Goal: Information Seeking & Learning: Learn about a topic

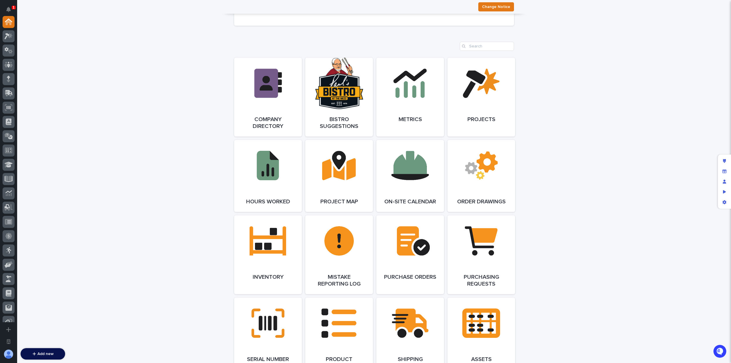
scroll to position [514, 0]
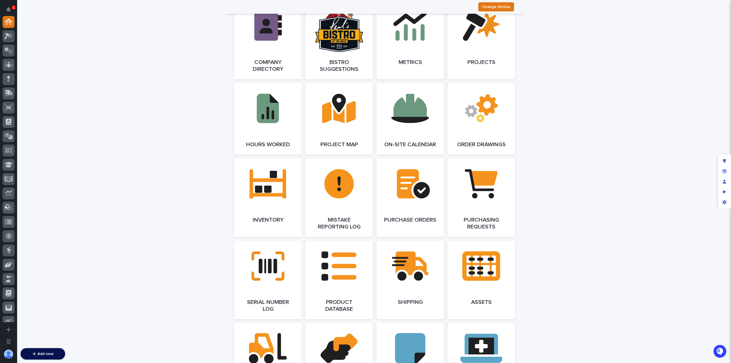
click at [551, 224] on div "**********" at bounding box center [374, 154] width 714 height 1300
click at [342, 187] on link "Open Link" at bounding box center [339, 197] width 68 height 79
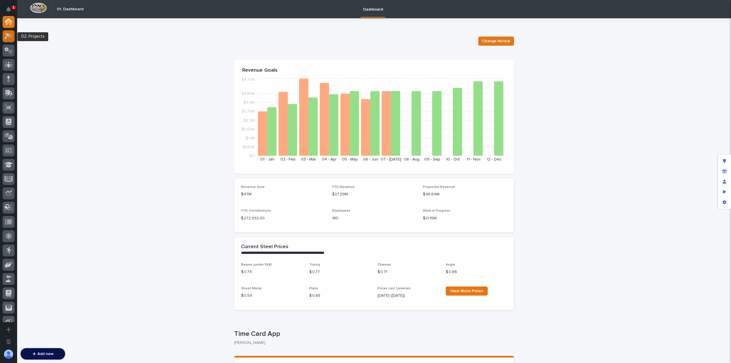
click at [8, 37] on icon at bounding box center [9, 36] width 8 height 7
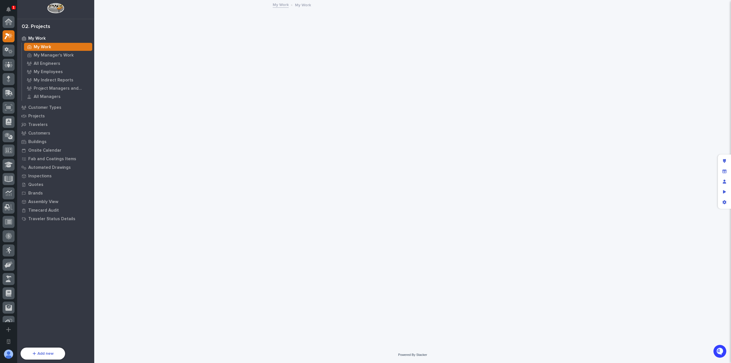
scroll to position [14, 0]
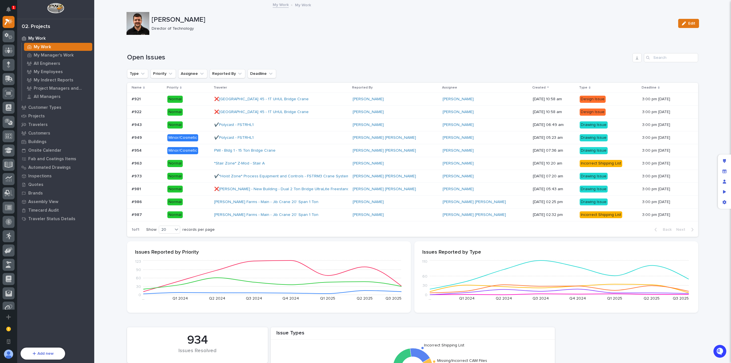
click at [219, 53] on div "Loading... Saving… Open Issues Type Priority Assignee Reported By Deadline Name…" at bounding box center [412, 142] width 571 height 200
click at [368, 52] on div "Loading... Saving… Open Issues Type Priority Assignee Reported By Deadline Name…" at bounding box center [412, 142] width 571 height 200
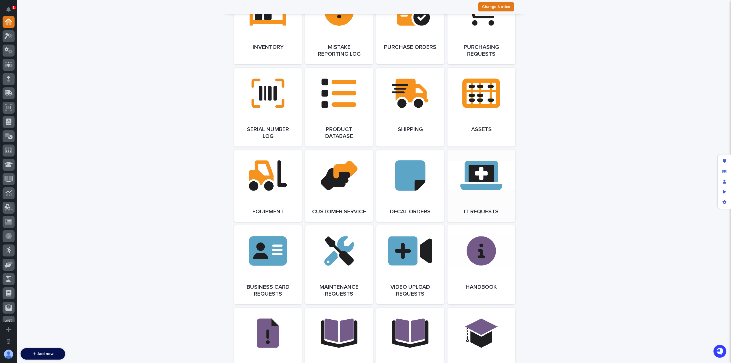
scroll to position [686, 0]
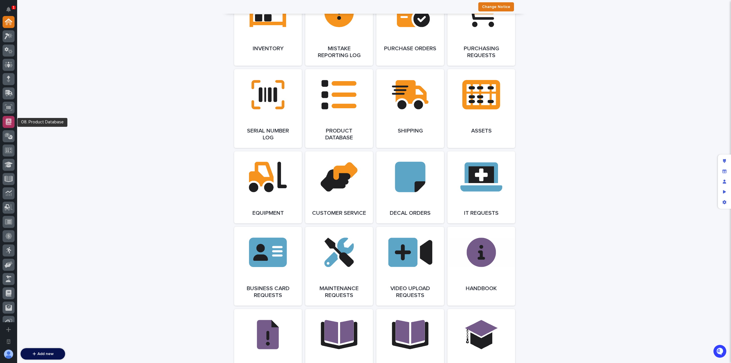
click at [6, 121] on icon at bounding box center [9, 122] width 6 height 7
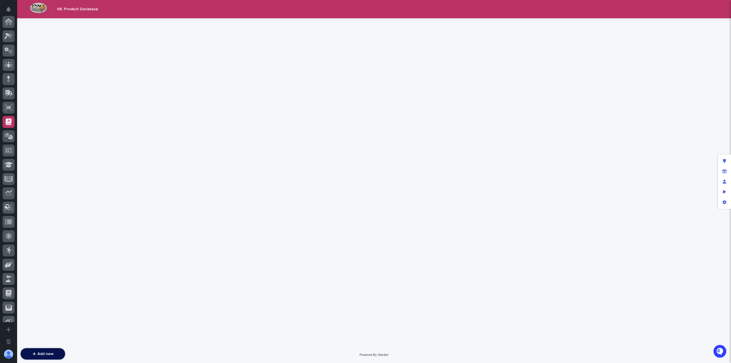
scroll to position [100, 0]
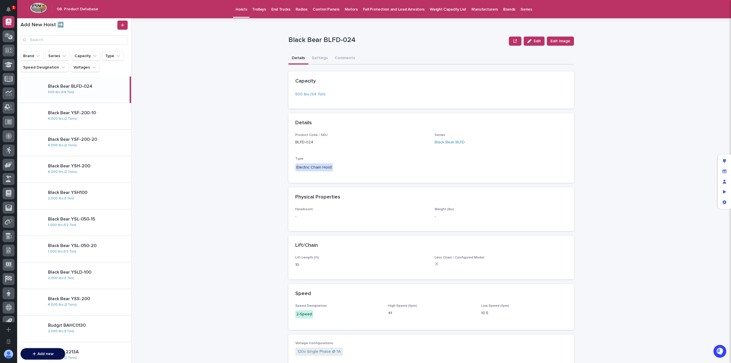
scroll to position [26, 0]
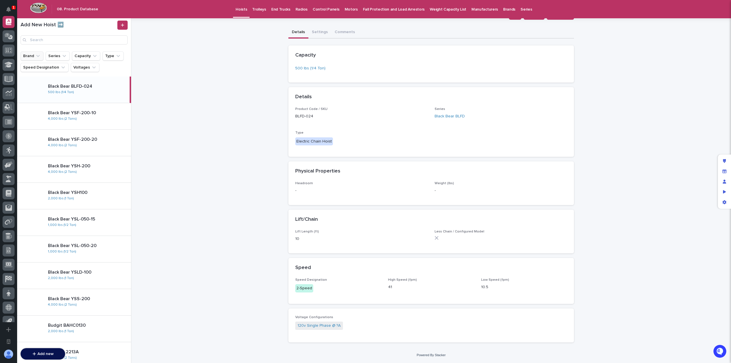
click at [38, 57] on icon "Brand" at bounding box center [38, 56] width 6 height 6
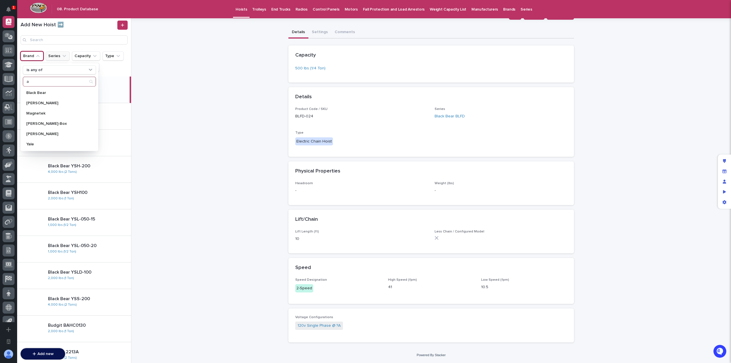
type input "a"
click at [59, 59] on button "Series" at bounding box center [58, 55] width 24 height 9
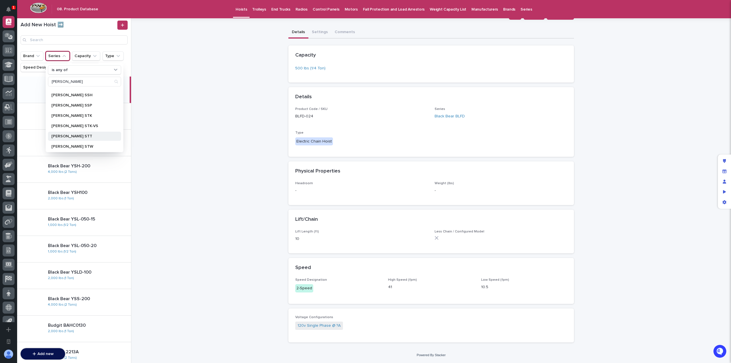
scroll to position [225, 0]
type input "starke"
click at [80, 105] on p "Starke STK" at bounding box center [81, 104] width 61 height 4
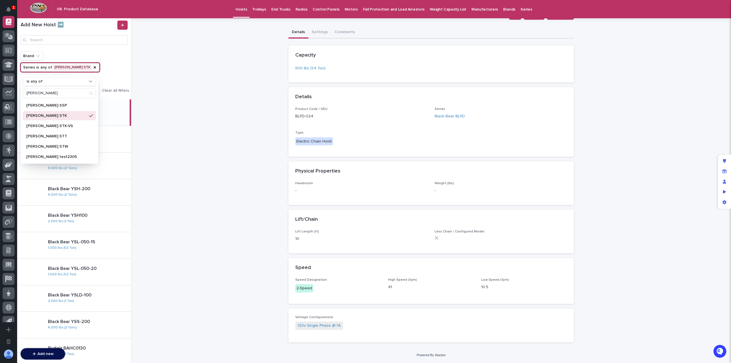
click at [157, 83] on div "**********" at bounding box center [434, 190] width 593 height 345
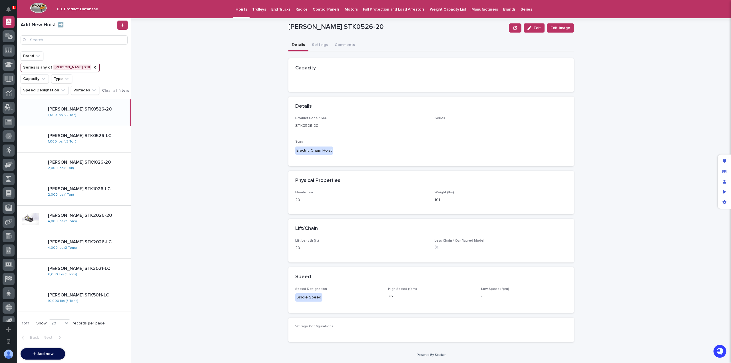
scroll to position [26, 0]
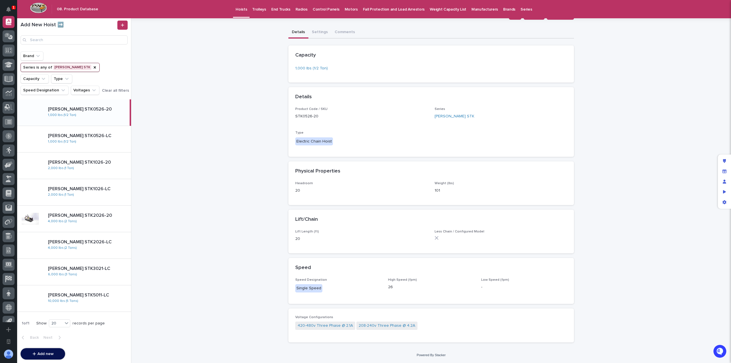
click at [634, 119] on div "**********" at bounding box center [434, 190] width 593 height 345
